Goal: Transaction & Acquisition: Purchase product/service

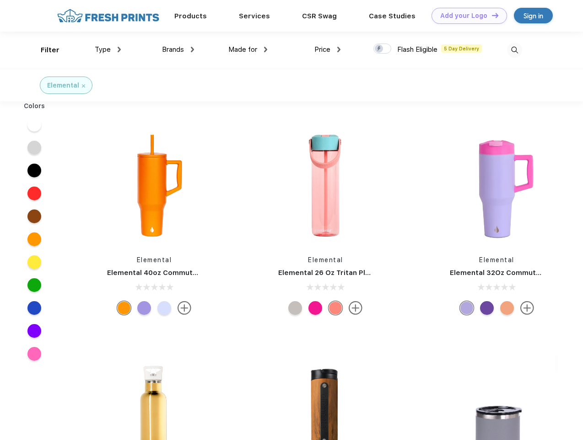
click at [466, 16] on link "Add your Logo Design Tool" at bounding box center [470, 16] width 76 height 16
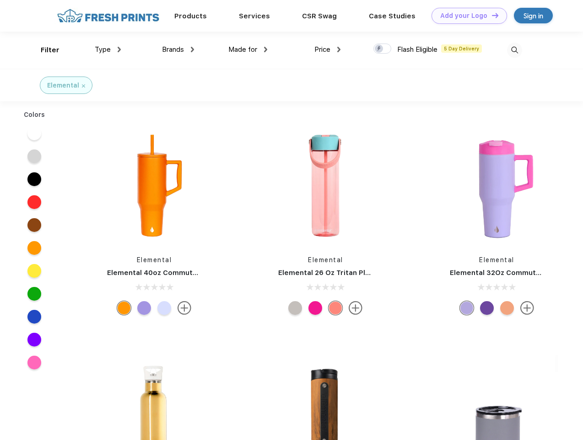
click at [0, 0] on div "Design Tool" at bounding box center [0, 0] width 0 height 0
click at [491, 15] on link "Add your Logo Design Tool" at bounding box center [470, 16] width 76 height 16
click at [44, 50] on div "Filter" at bounding box center [50, 50] width 19 height 11
click at [108, 49] on span "Type" at bounding box center [103, 49] width 16 height 8
click at [178, 49] on span "Brands" at bounding box center [173, 49] width 22 height 8
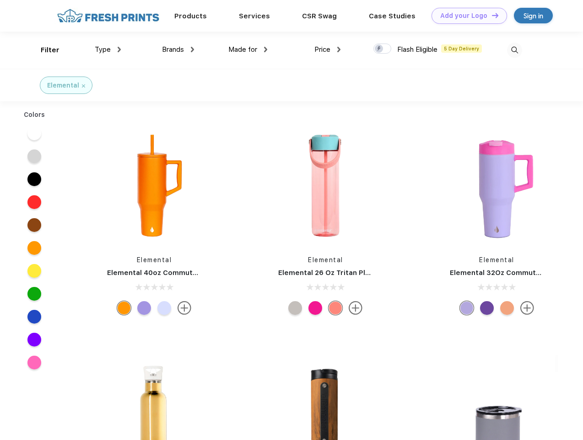
click at [248, 49] on span "Made for" at bounding box center [242, 49] width 29 height 8
click at [328, 49] on span "Price" at bounding box center [323, 49] width 16 height 8
click at [383, 49] on div at bounding box center [383, 48] width 18 height 10
click at [380, 49] on input "checkbox" at bounding box center [377, 46] width 6 height 6
click at [515, 50] on img at bounding box center [514, 50] width 15 height 15
